Goal: Find specific page/section: Find specific page/section

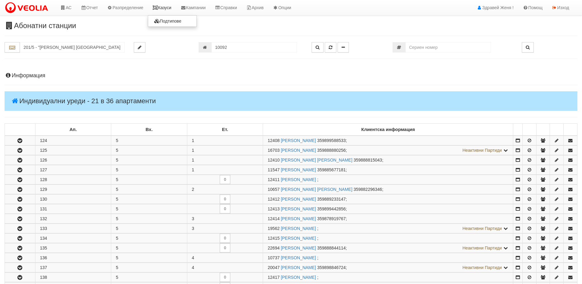
click at [167, 7] on link "Казуси" at bounding box center [162, 7] width 28 height 15
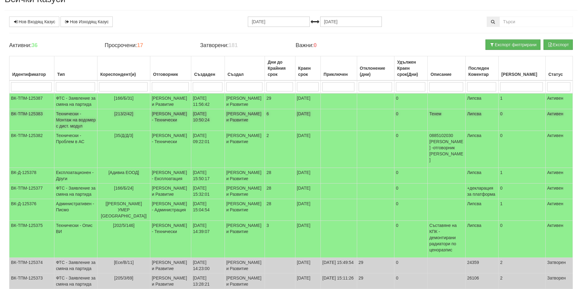
scroll to position [27, 0]
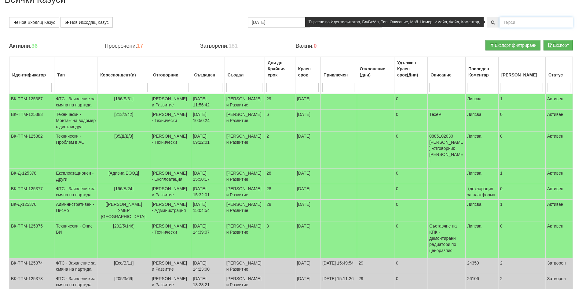
click at [514, 21] on input "text" at bounding box center [535, 22] width 73 height 10
type input "126"
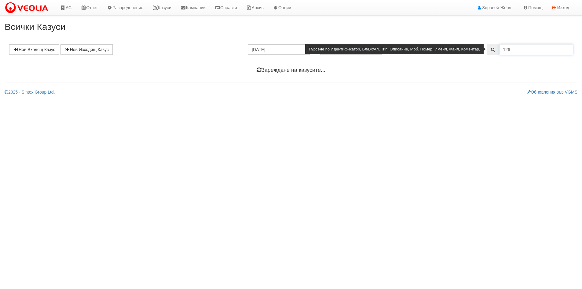
scroll to position [0, 0]
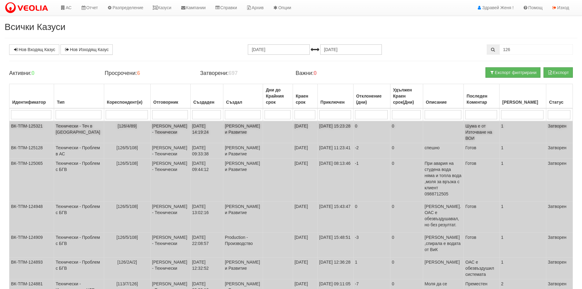
click at [113, 131] on td "[126/4/89]" at bounding box center [127, 132] width 46 height 22
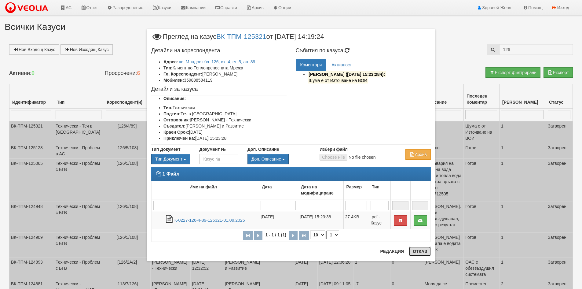
click at [419, 249] on button "Отказ" at bounding box center [420, 251] width 22 height 10
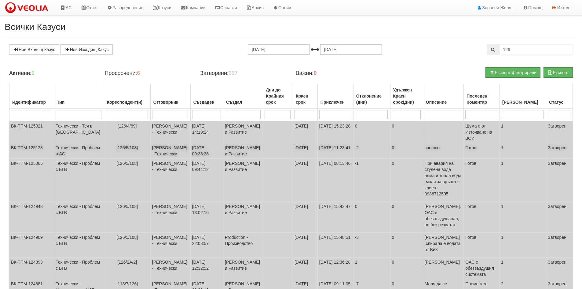
click at [150, 158] on td "Дончо Дончев - Технически" at bounding box center [170, 151] width 40 height 16
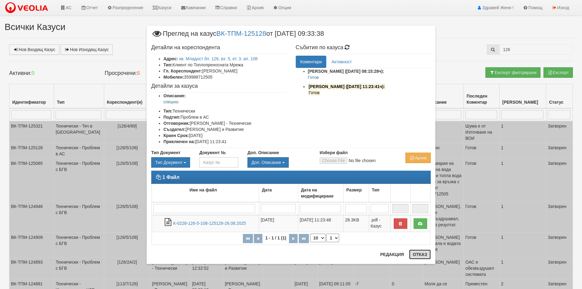
click at [417, 255] on button "Отказ" at bounding box center [420, 254] width 22 height 10
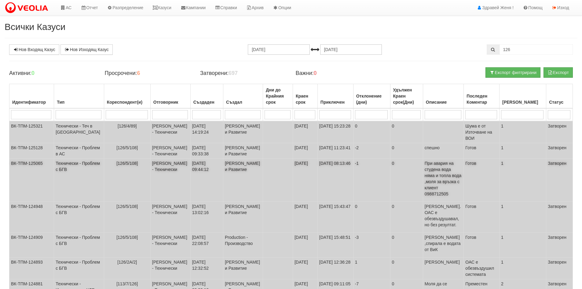
click at [207, 185] on td "19/08/2025 09:44:12" at bounding box center [206, 179] width 33 height 43
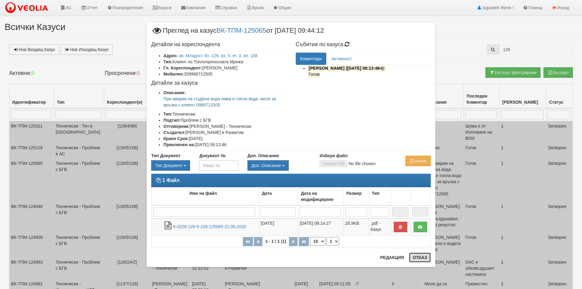
click at [420, 259] on button "Отказ" at bounding box center [420, 257] width 22 height 10
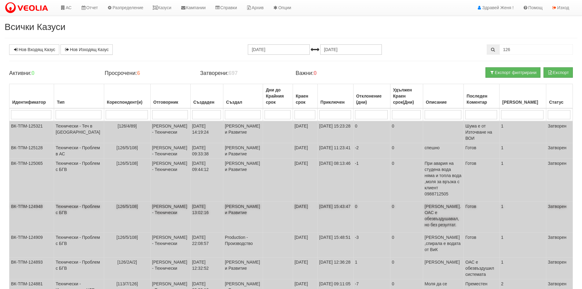
click at [154, 216] on td "Диян Стоянов - Технически" at bounding box center [170, 217] width 40 height 31
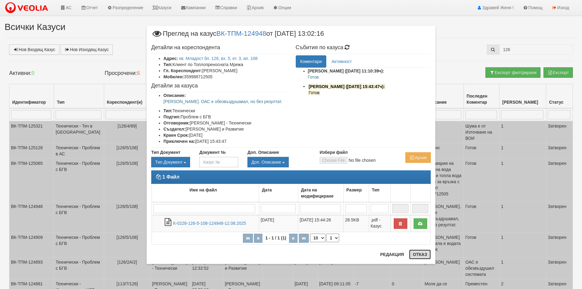
click at [421, 255] on button "Отказ" at bounding box center [420, 254] width 22 height 10
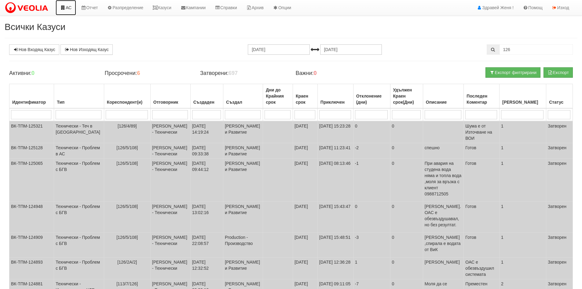
click at [68, 7] on link "АС" at bounding box center [66, 7] width 20 height 15
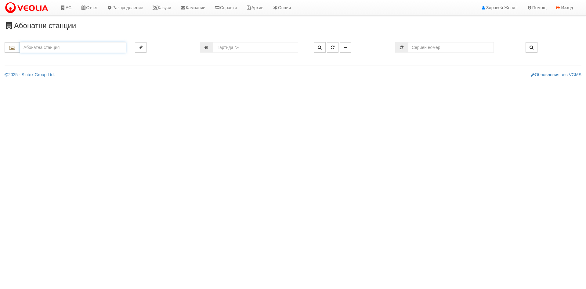
click at [55, 50] on input "text" at bounding box center [73, 47] width 106 height 10
click at [66, 71] on div "166/В - Възраждане - "ВЕОЛИЯ"" at bounding box center [73, 70] width 104 height 7
type input "166/В - Възраждане - "ВЕОЛИЯ""
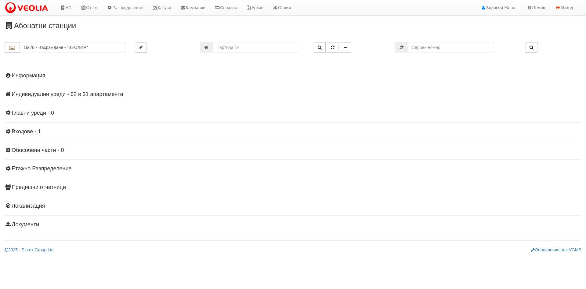
click at [94, 92] on h4 "Индивидуални уреди - 62 в 31 апартаменти" at bounding box center [293, 94] width 577 height 6
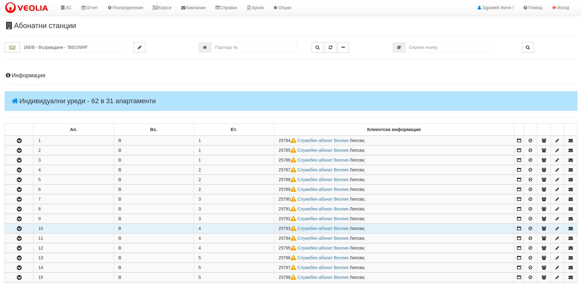
click at [29, 229] on button "button" at bounding box center [19, 228] width 28 height 9
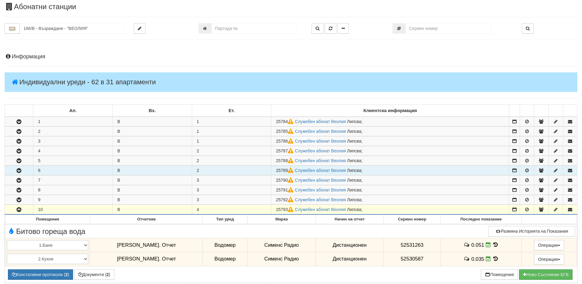
scroll to position [92, 0]
